Goal: Task Accomplishment & Management: Use online tool/utility

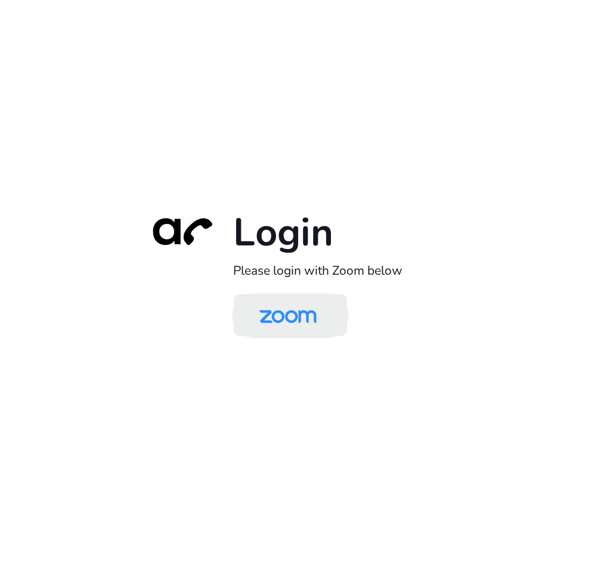
click at [313, 314] on img at bounding box center [288, 316] width 82 height 39
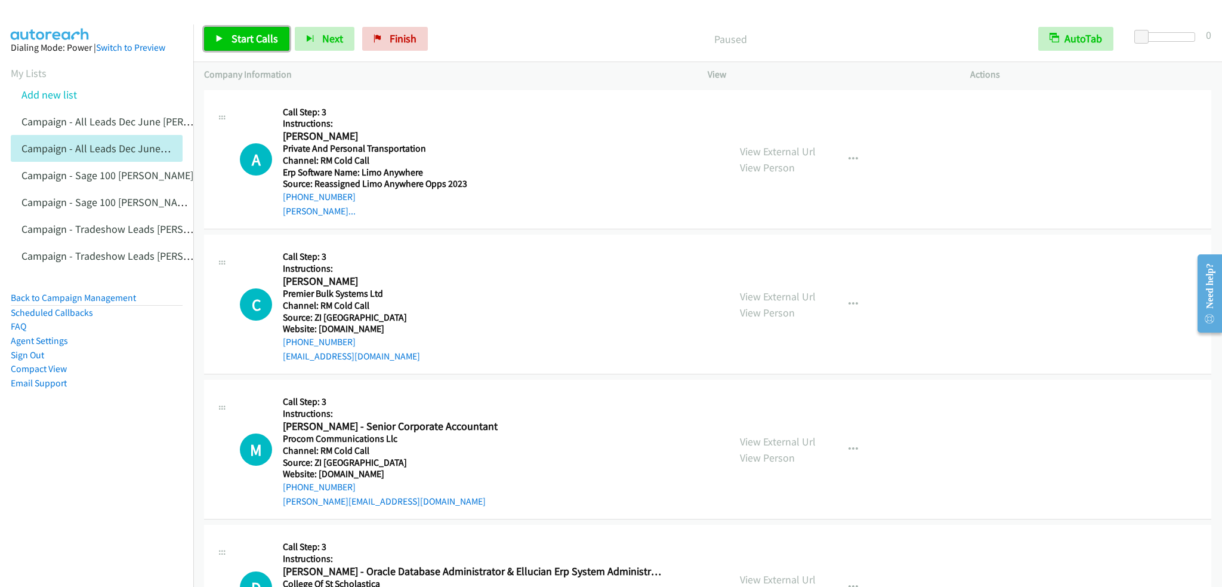
click at [277, 38] on link "Start Calls" at bounding box center [246, 39] width 85 height 24
